Goal: Transaction & Acquisition: Subscribe to service/newsletter

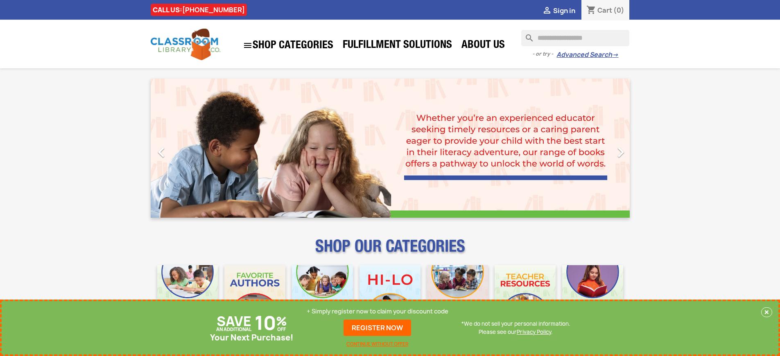
click at [378, 312] on p "+ Simply register now to claim your discount code" at bounding box center [378, 312] width 142 height 8
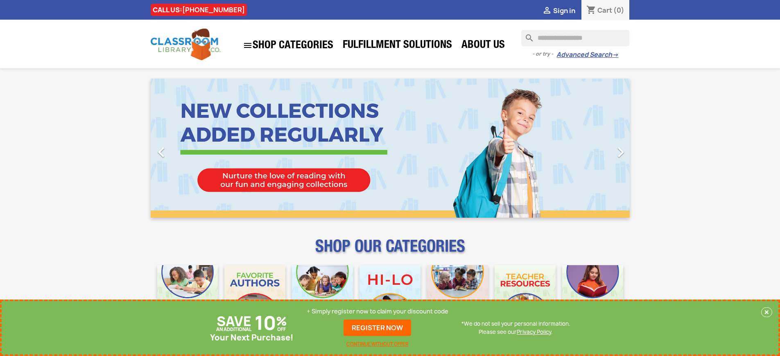
click at [378, 312] on p "+ Simply register now to claim your discount code" at bounding box center [378, 312] width 142 height 8
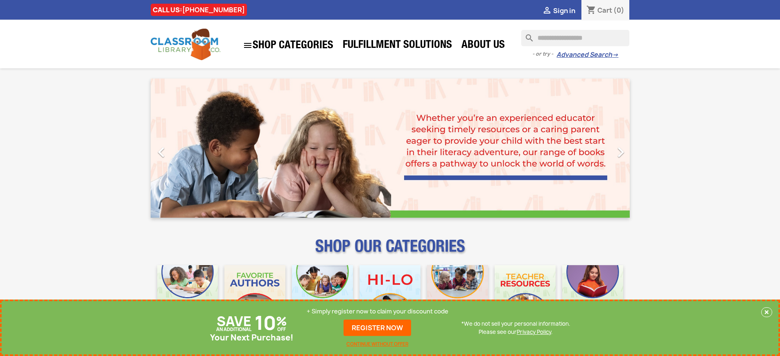
click at [378, 312] on p "+ Simply register now to claim your discount code" at bounding box center [378, 312] width 142 height 8
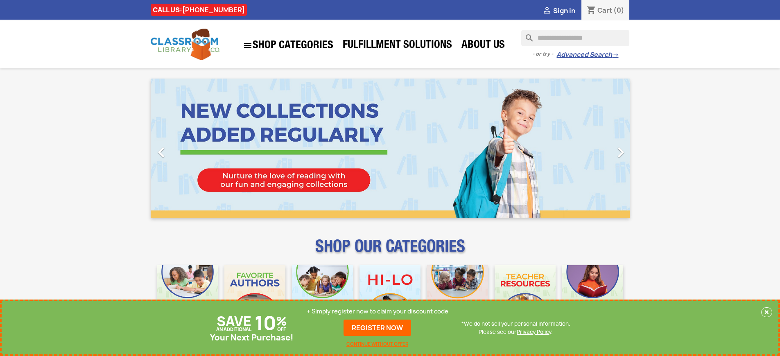
click at [378, 312] on p "+ Simply register now to claim your discount code" at bounding box center [378, 312] width 142 height 8
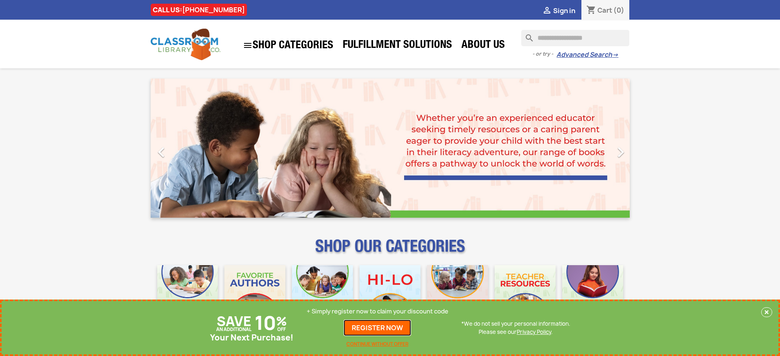
click at [378, 328] on link "REGISTER NOW" at bounding box center [378, 328] width 68 height 16
click at [378, 312] on p "+ Simply register now to claim your discount code" at bounding box center [378, 312] width 142 height 8
